Goal: Task Accomplishment & Management: Complete application form

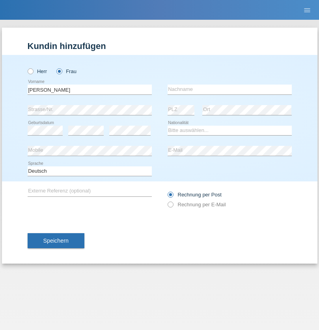
type input "[PERSON_NAME]"
click at [230, 89] on input "text" at bounding box center [230, 89] width 124 height 10
type input "Krebs"
select select "CH"
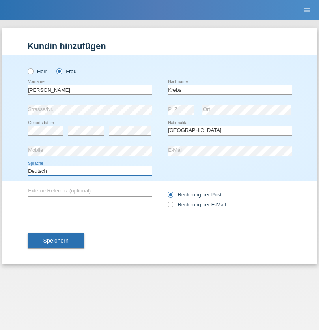
select select "en"
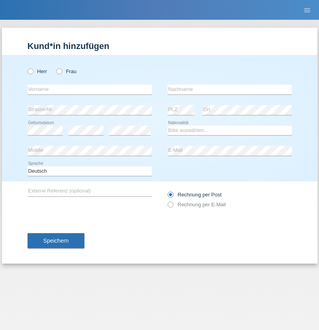
radio input "true"
click at [90, 89] on input "text" at bounding box center [90, 89] width 124 height 10
type input "Qovanaj"
click at [230, 89] on input "text" at bounding box center [230, 89] width 124 height 10
type input "Shaban"
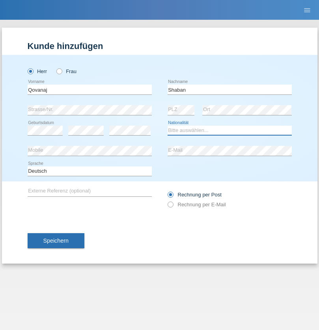
select select "CH"
radio input "true"
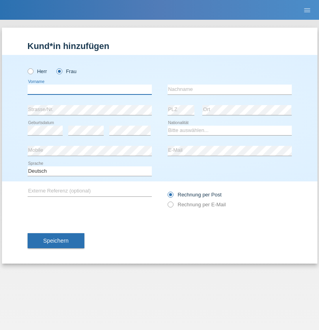
click at [90, 89] on input "text" at bounding box center [90, 89] width 124 height 10
type input "Jashari lmeri"
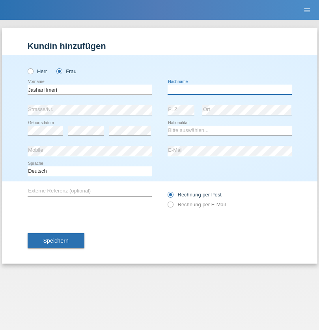
click at [230, 89] on input "text" at bounding box center [230, 89] width 124 height 10
type input "Rabije"
select select "CH"
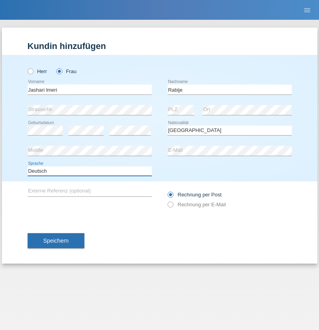
select select "en"
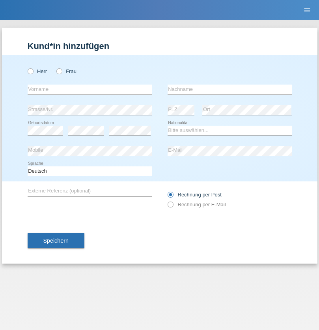
radio input "true"
click at [90, 89] on input "text" at bounding box center [90, 89] width 124 height 10
type input "firat"
click at [230, 89] on input "text" at bounding box center [230, 89] width 124 height 10
type input "kara"
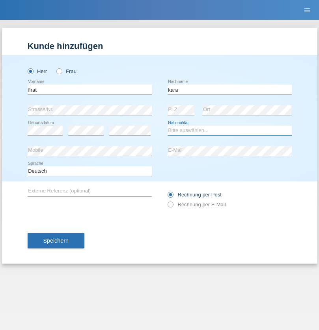
select select "CH"
radio input "true"
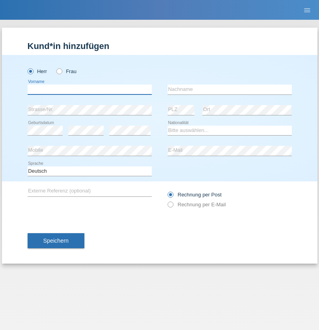
click at [90, 89] on input "text" at bounding box center [90, 89] width 124 height 10
type input "Gigov"
click at [230, 89] on input "text" at bounding box center [230, 89] width 124 height 10
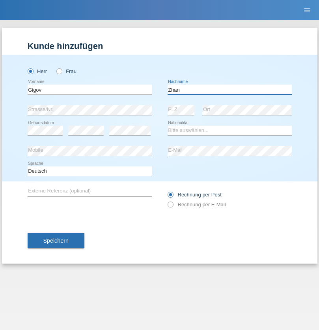
type input "Zhan"
select select "BG"
select select "C"
select select "23"
select select "10"
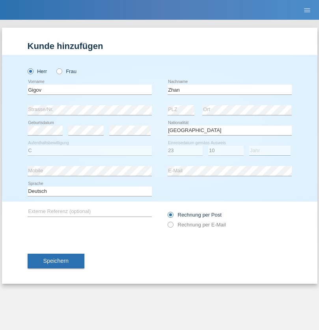
select select "2021"
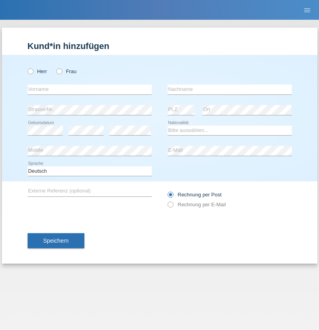
radio input "true"
click at [90, 89] on input "text" at bounding box center [90, 89] width 124 height 10
type input "Amand"
click at [230, 89] on input "text" at bounding box center [230, 89] width 124 height 10
type input "Pires"
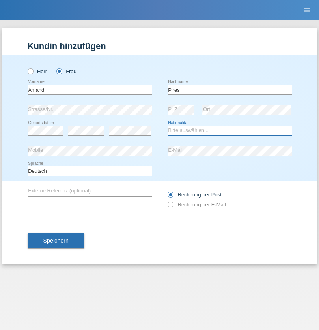
select select "CH"
radio input "true"
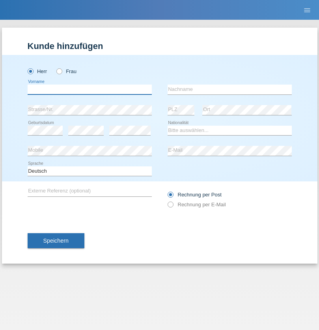
click at [90, 89] on input "text" at bounding box center [90, 89] width 124 height 10
type input "Anwar"
click at [230, 89] on input "text" at bounding box center [230, 89] width 124 height 10
type input "Saidi"
select select "CH"
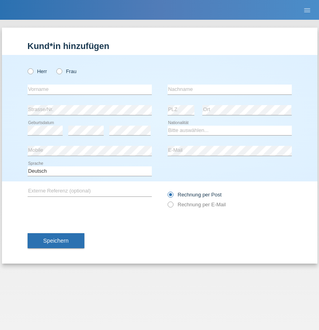
radio input "true"
click at [90, 89] on input "text" at bounding box center [90, 89] width 124 height 10
type input "Matusa"
click at [230, 89] on input "text" at bounding box center [230, 89] width 124 height 10
type input "Marian valentin"
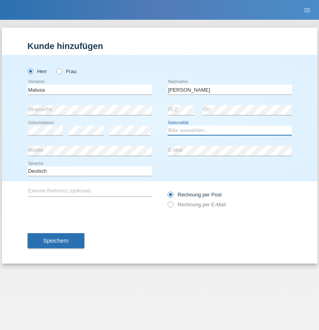
select select "OM"
select select "C"
select select "01"
select select "06"
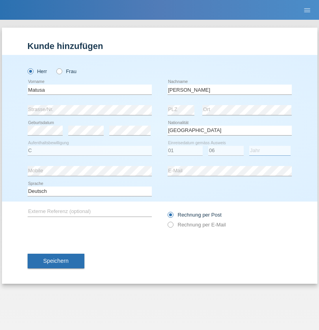
select select "2016"
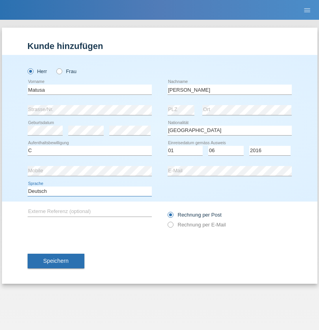
select select "en"
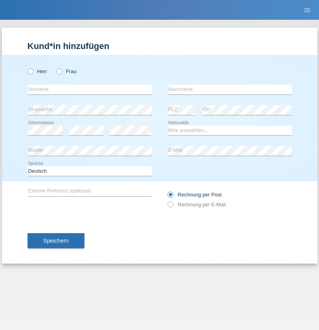
radio input "true"
click at [90, 89] on input "text" at bounding box center [90, 89] width 124 height 10
type input "[PERSON_NAME]"
click at [230, 89] on input "text" at bounding box center [230, 89] width 124 height 10
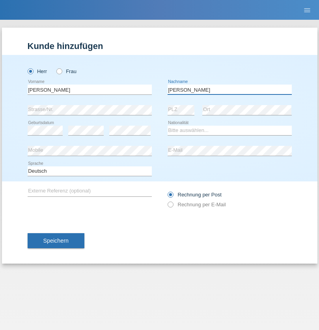
type input "[PERSON_NAME]"
select select "PT"
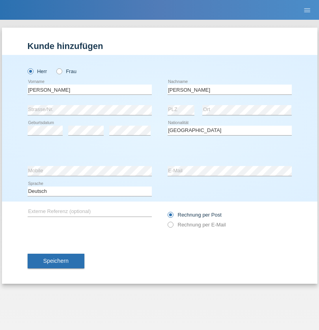
select select "C"
select select "23"
select select "08"
select select "2021"
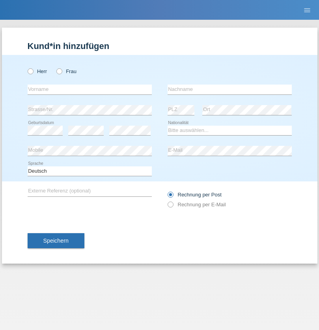
radio input "true"
click at [90, 89] on input "text" at bounding box center [90, 89] width 124 height 10
type input "Luca"
click at [230, 89] on input "text" at bounding box center [230, 89] width 124 height 10
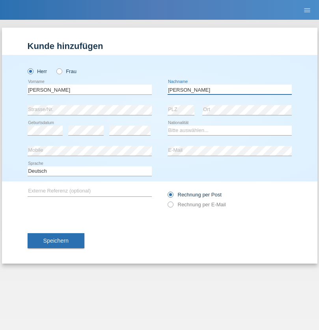
type input "Meier"
select select "CH"
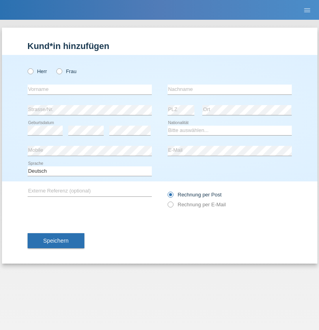
radio input "true"
click at [90, 89] on input "text" at bounding box center [90, 89] width 124 height 10
type input "Szilvia"
click at [230, 89] on input "text" at bounding box center [230, 89] width 124 height 10
type input "Olakh"
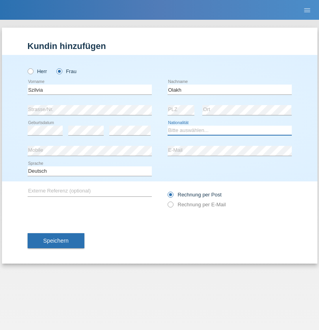
select select "UA"
select select "C"
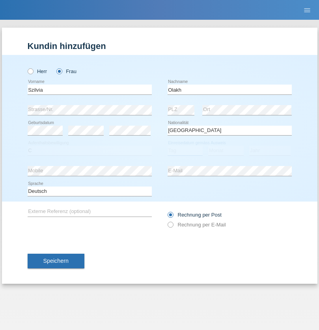
select select "14"
select select "09"
select select "2021"
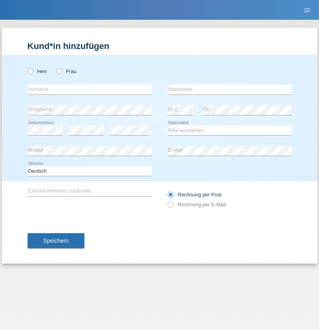
radio input "true"
click at [90, 89] on input "text" at bounding box center [90, 89] width 124 height 10
type input "Asrit"
click at [230, 89] on input "text" at bounding box center [230, 89] width 124 height 10
type input "Kupa"
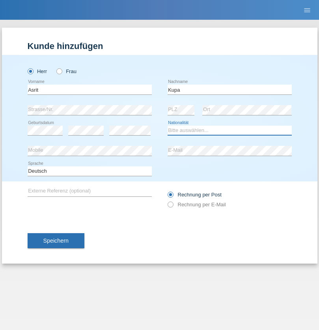
select select "MK"
select select "C"
select select "27"
select select "05"
radio input "true"
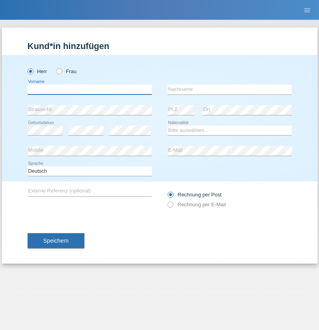
click at [90, 89] on input "text" at bounding box center [90, 89] width 124 height 10
type input "Ibrahim"
click at [230, 89] on input "text" at bounding box center [230, 89] width 124 height 10
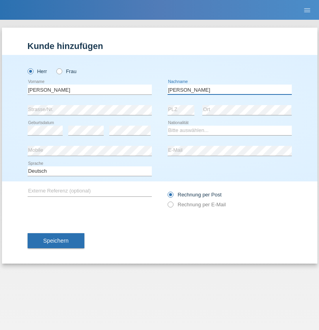
type input "Abbas"
select select "SY"
select select "C"
select select "14"
select select "09"
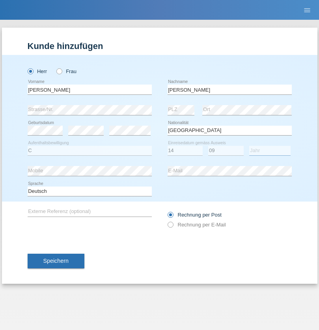
select select "2021"
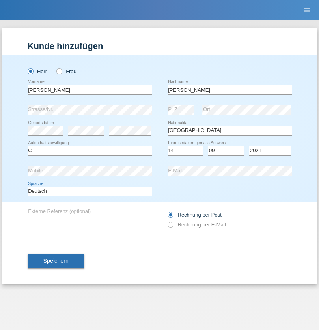
select select "en"
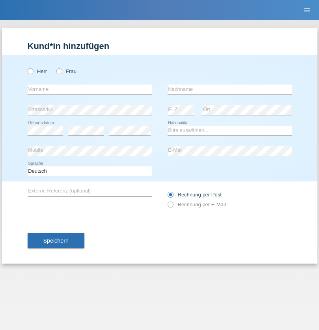
radio input "true"
select select "CH"
radio input "true"
click at [90, 89] on input "text" at bounding box center [90, 89] width 124 height 10
type input "[PERSON_NAME]"
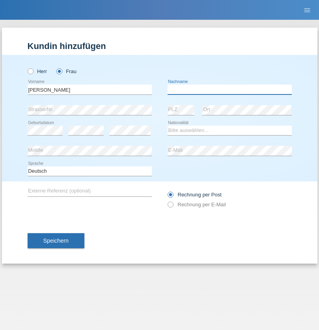
click at [230, 89] on input "text" at bounding box center [230, 89] width 124 height 10
type input "Bacic"
select select "CH"
